Goal: Check status: Check status

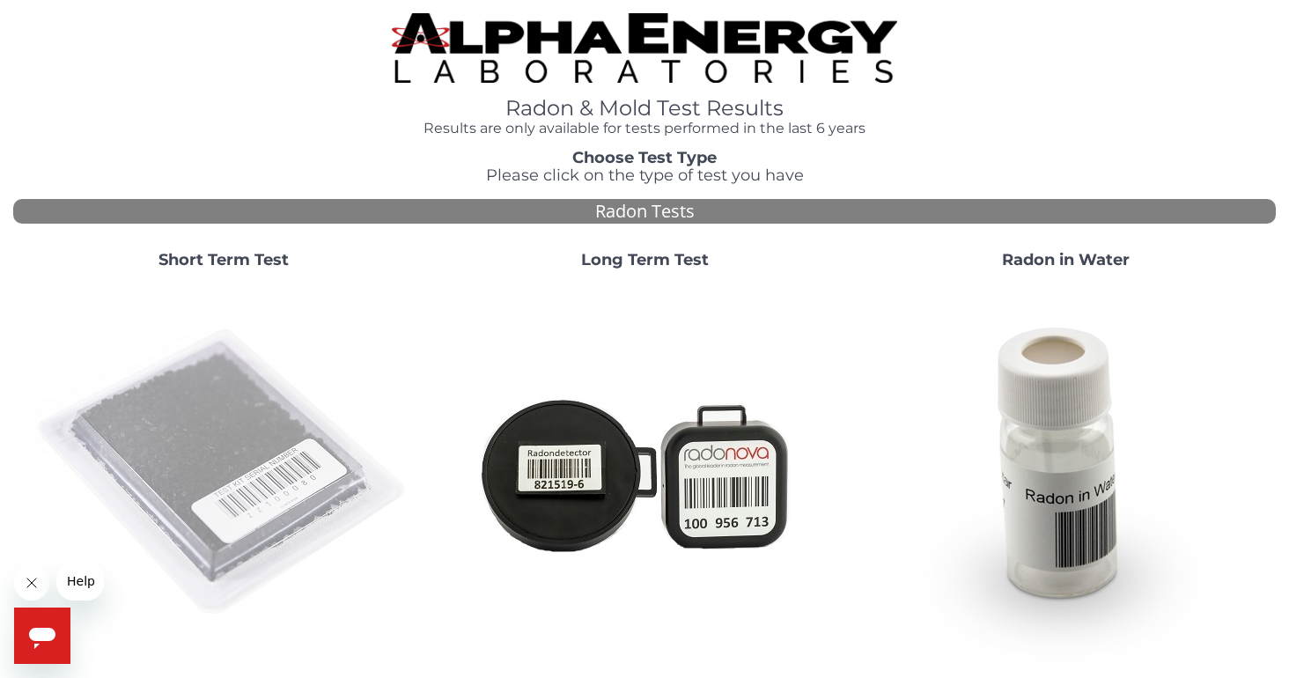
click at [278, 433] on img at bounding box center [223, 473] width 379 height 379
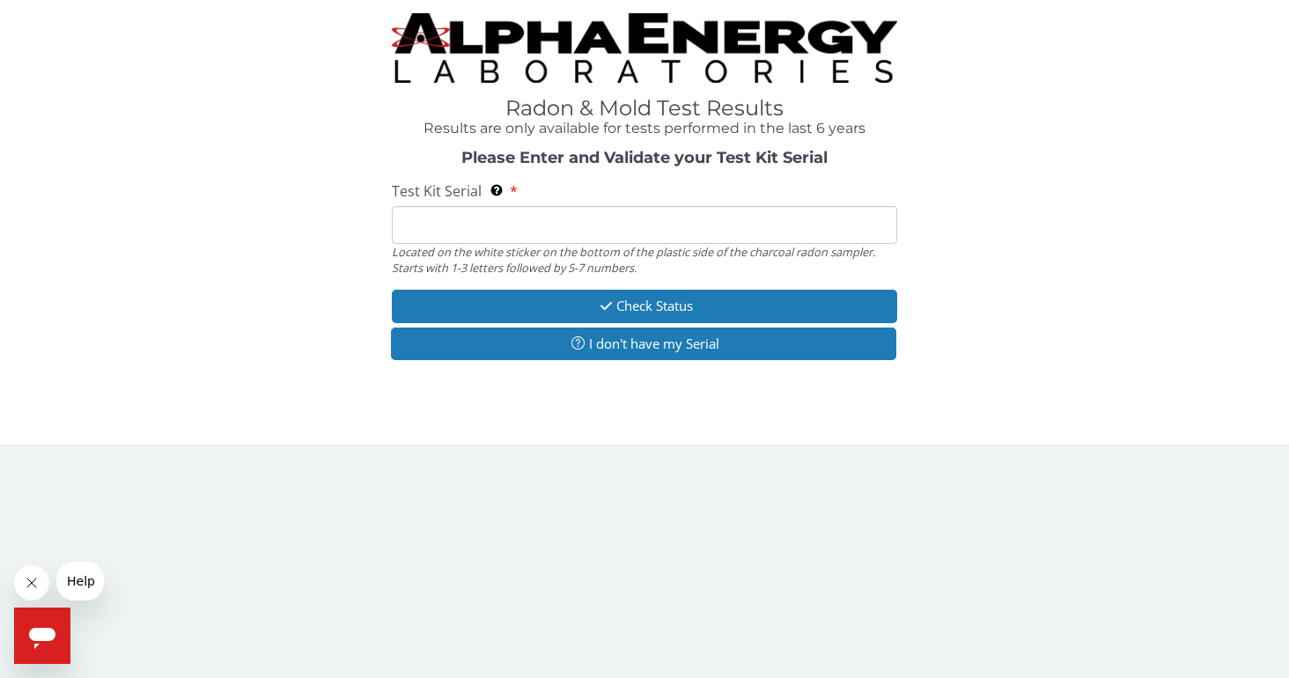
click at [437, 230] on input "Test Kit Serial Located on the white sticker on the bottom of the plastic side …" at bounding box center [645, 225] width 506 height 38
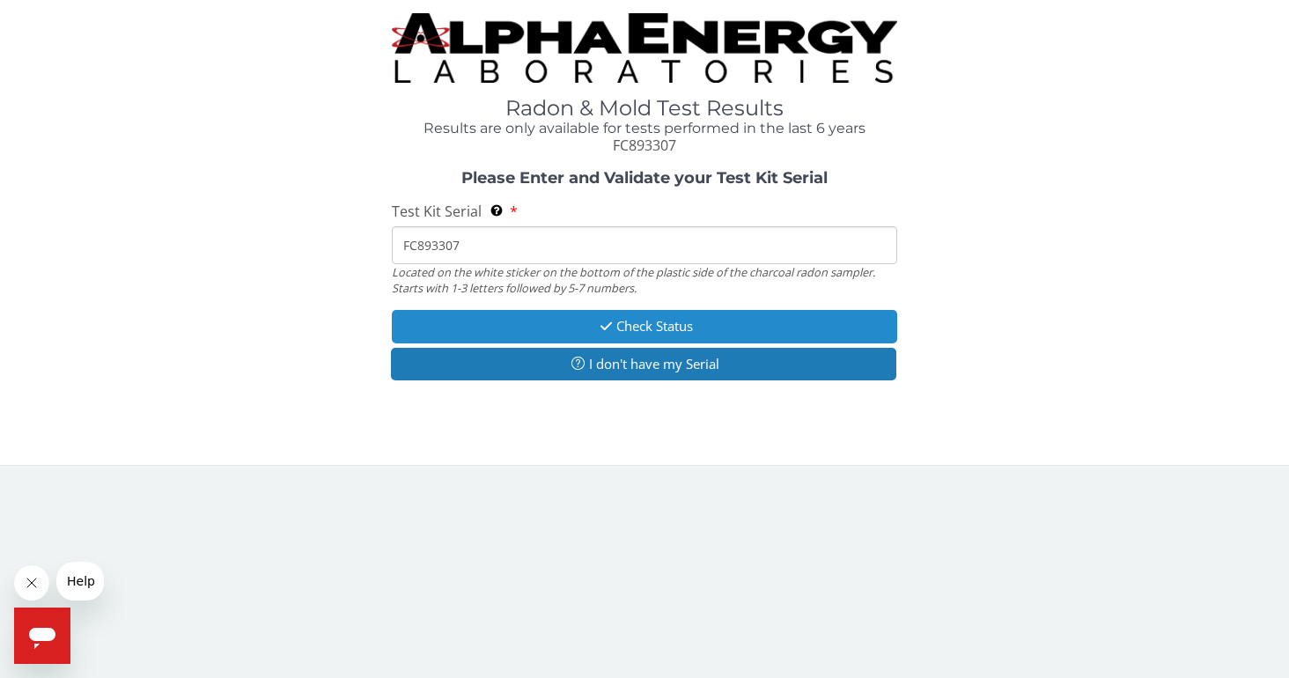
type input "FC893307"
click at [628, 339] on button "Check Status" at bounding box center [645, 326] width 506 height 33
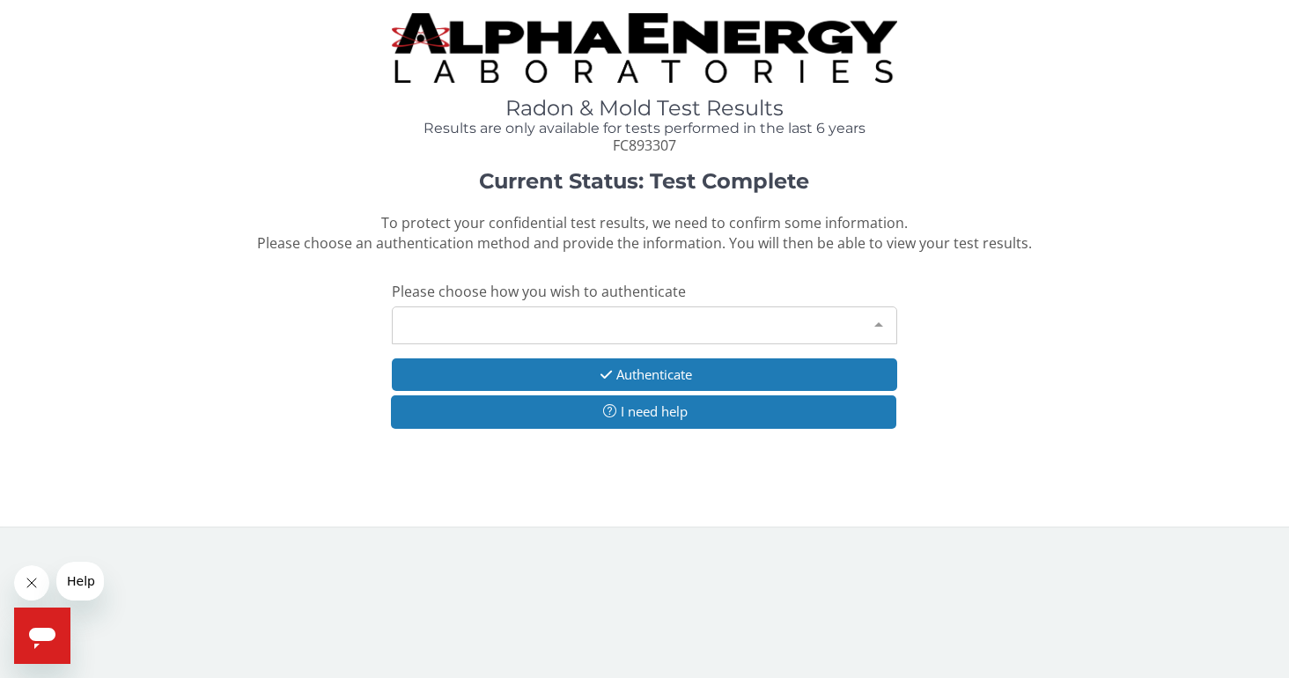
click at [882, 323] on div at bounding box center [878, 323] width 35 height 33
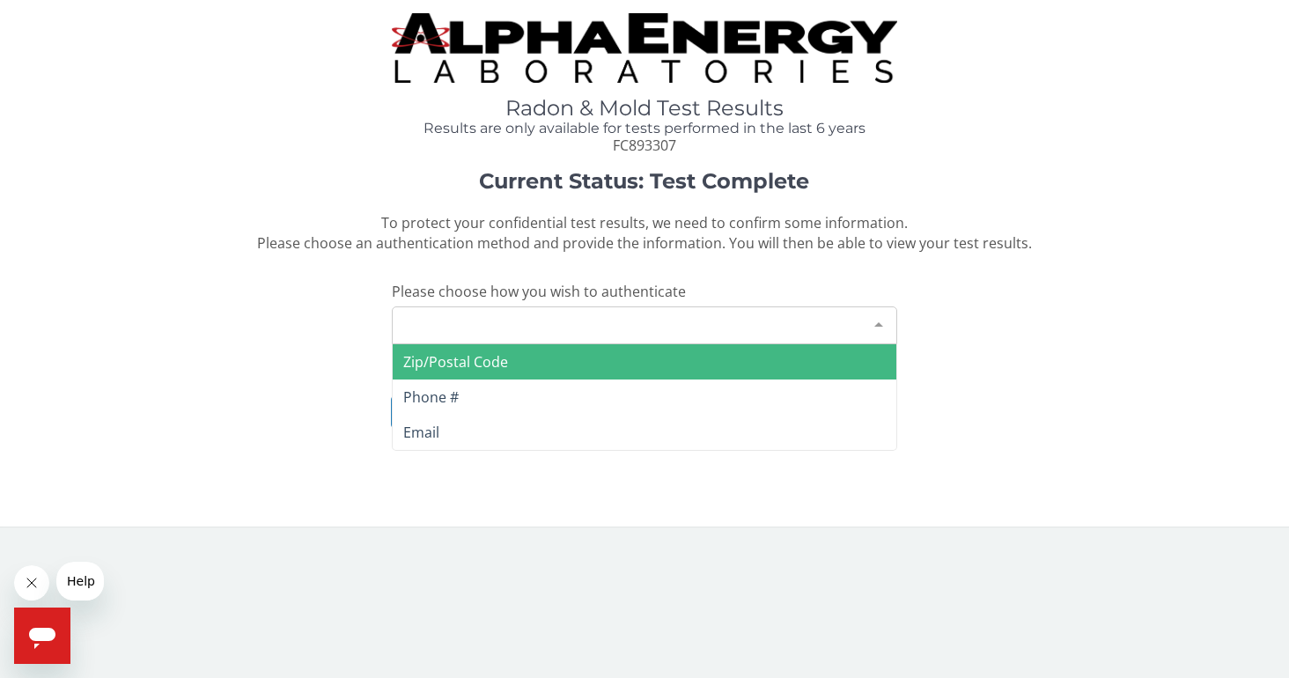
click at [766, 361] on span "Zip/Postal Code" at bounding box center [645, 361] width 504 height 35
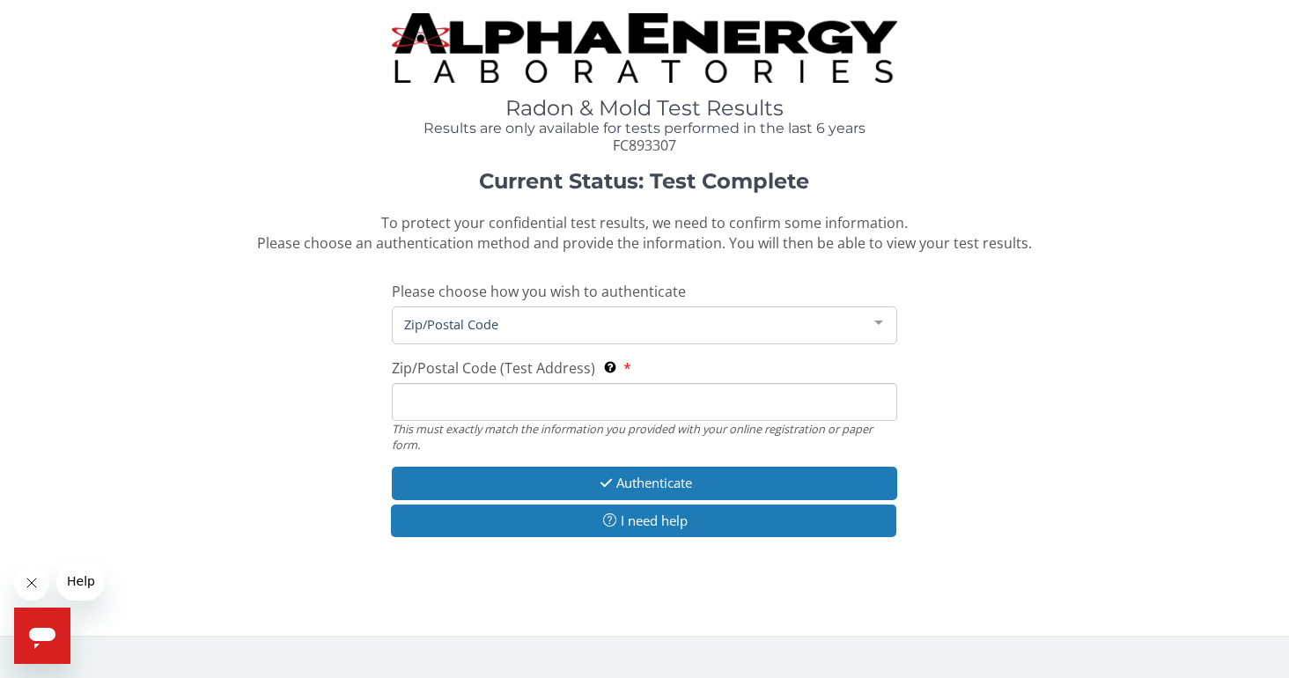
click at [575, 406] on input "Zip/Postal Code (Test Address) This must exactly match the information you prov…" at bounding box center [645, 402] width 506 height 38
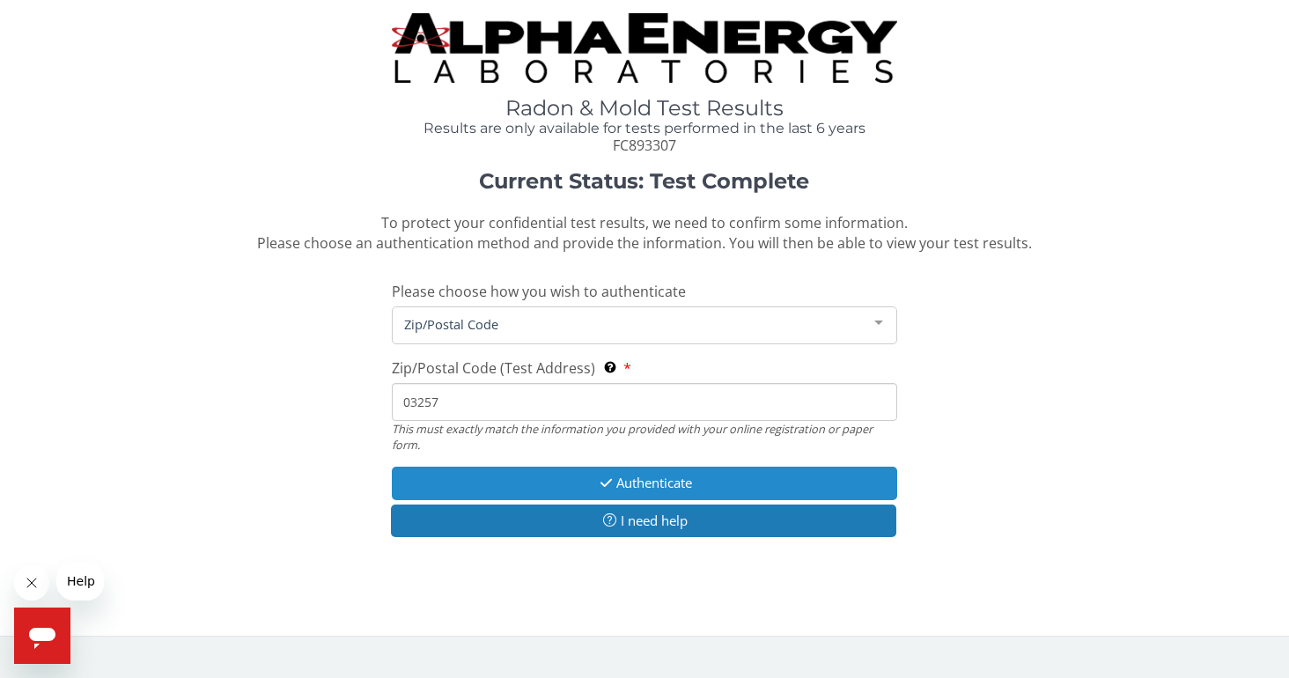
type input "03257"
click at [645, 490] on button "Authenticate" at bounding box center [645, 483] width 506 height 33
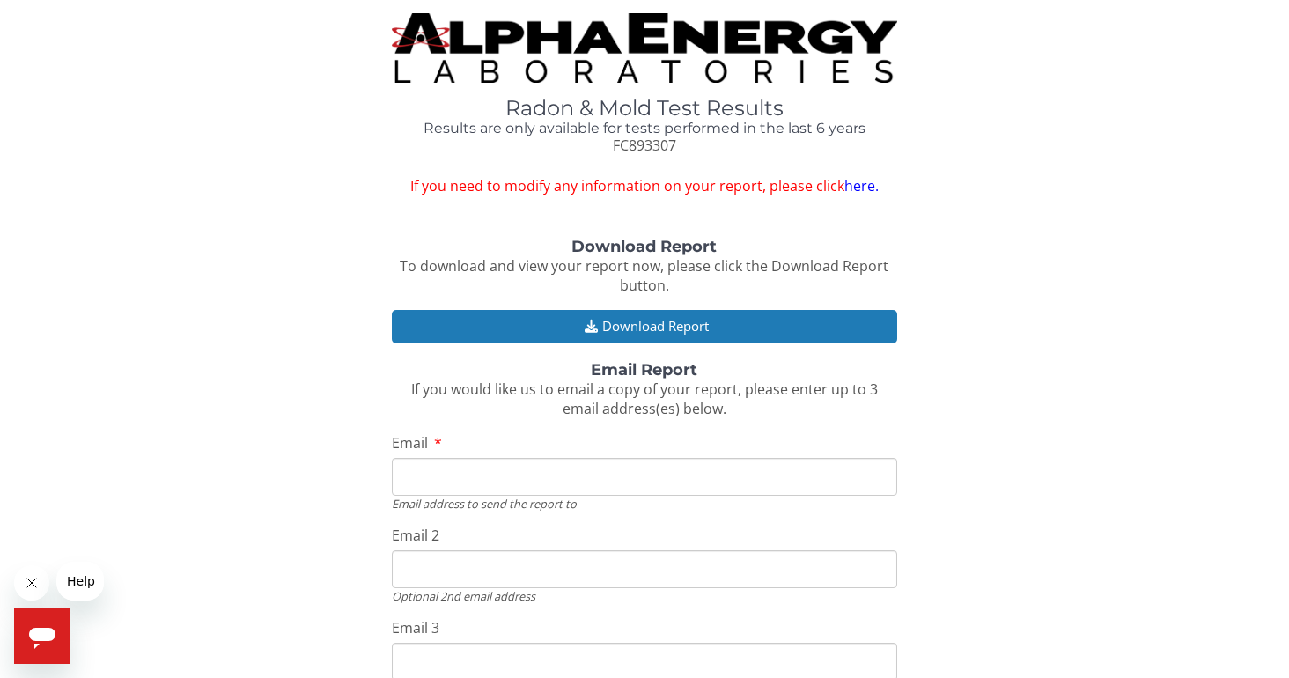
click at [663, 477] on input "Email" at bounding box center [645, 477] width 506 height 38
type input "[EMAIL_ADDRESS][DOMAIN_NAME]"
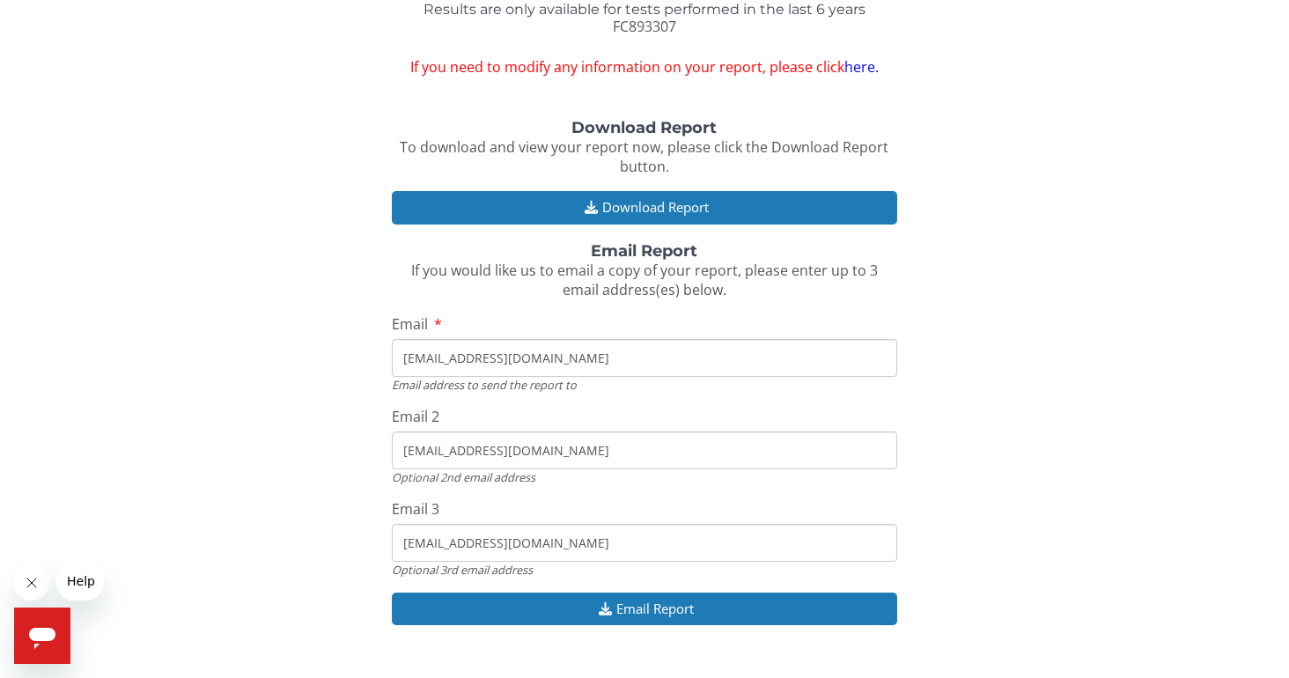
scroll to position [153, 0]
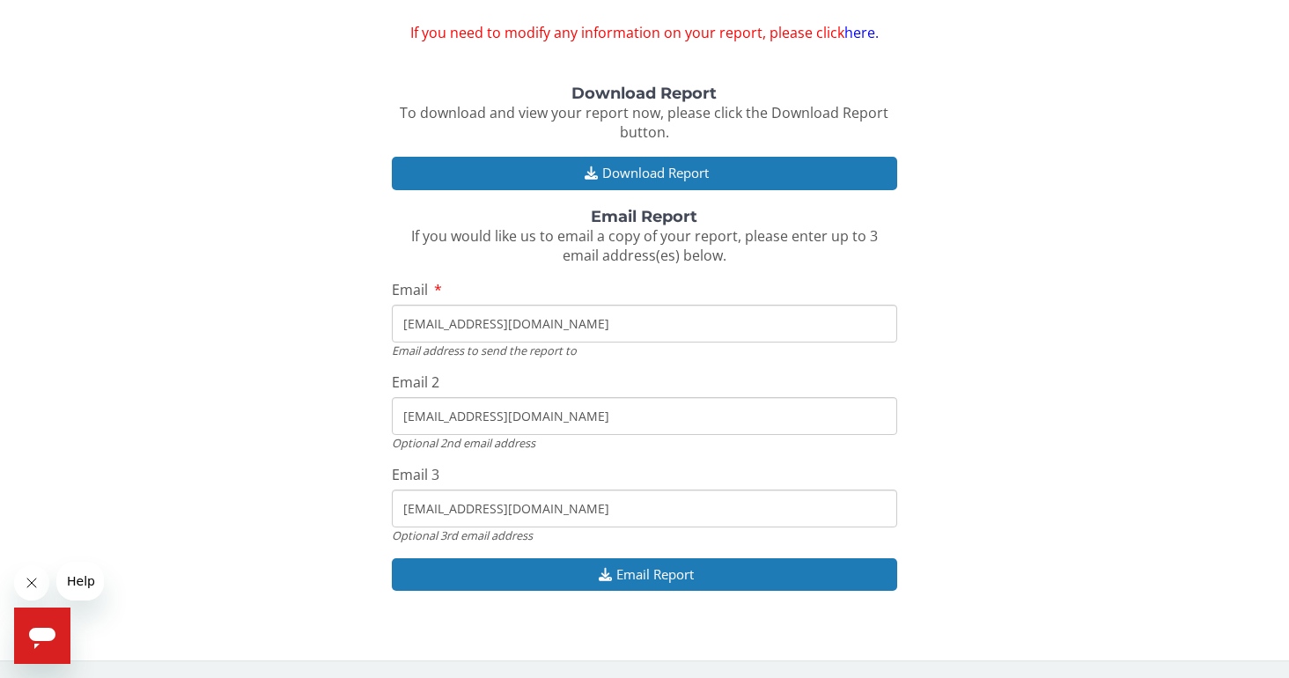
drag, startPoint x: 548, startPoint y: 420, endPoint x: 330, endPoint y: 409, distance: 217.9
click at [330, 409] on div "Download Report To download and view your report now, please click the Download…" at bounding box center [644, 347] width 1263 height 524
drag, startPoint x: 544, startPoint y: 520, endPoint x: 307, endPoint y: 507, distance: 238.1
click at [307, 507] on div "Download Report To download and view your report now, please click the Download…" at bounding box center [644, 347] width 1263 height 524
click at [425, 415] on input "Email 2" at bounding box center [645, 416] width 506 height 38
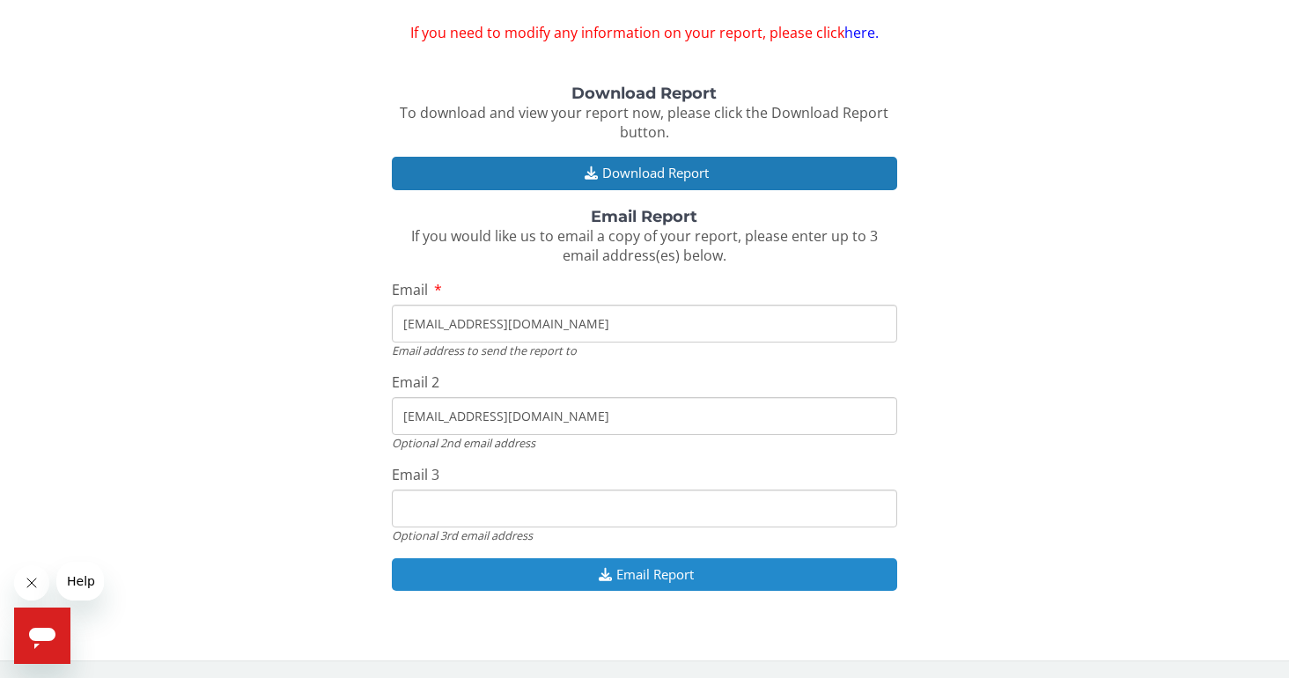
type input "[EMAIL_ADDRESS][DOMAIN_NAME]"
click at [655, 578] on button "Email Report" at bounding box center [645, 574] width 506 height 33
